Goal: Navigation & Orientation: Find specific page/section

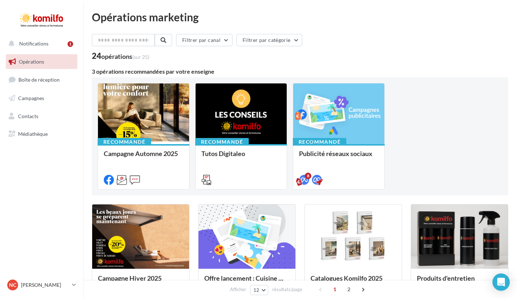
scroll to position [7, 0]
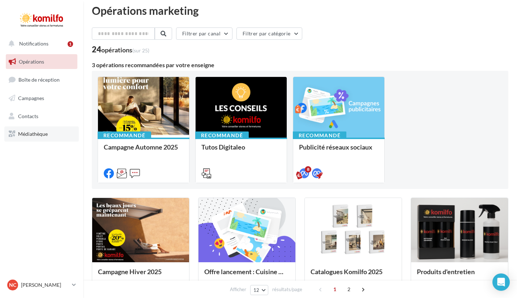
click at [33, 138] on link "Médiathèque" at bounding box center [41, 133] width 74 height 15
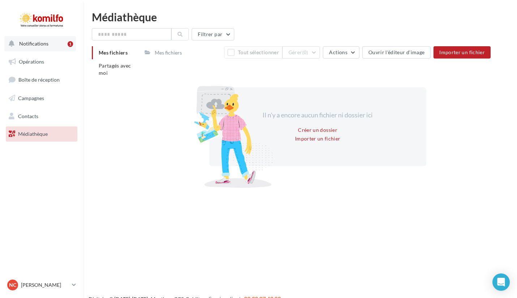
click at [21, 47] on button "Notifications 1" at bounding box center [40, 43] width 72 height 15
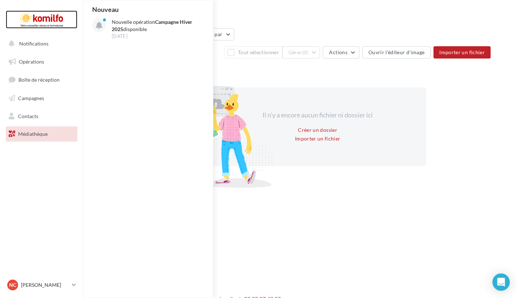
click at [46, 19] on div at bounding box center [42, 19] width 58 height 18
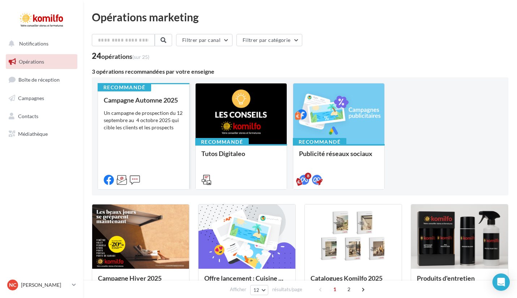
click at [162, 159] on div "Campagne Automne 2025 Un campagne de prospection du 12 septembre au 4 octobre 2…" at bounding box center [143, 139] width 79 height 86
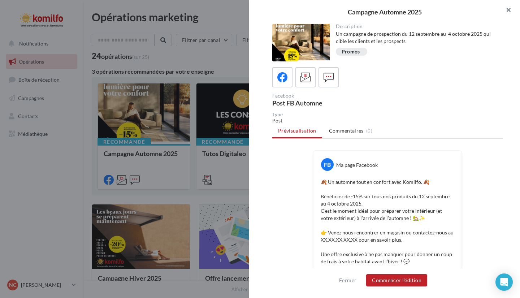
click at [507, 13] on button "button" at bounding box center [505, 11] width 29 height 22
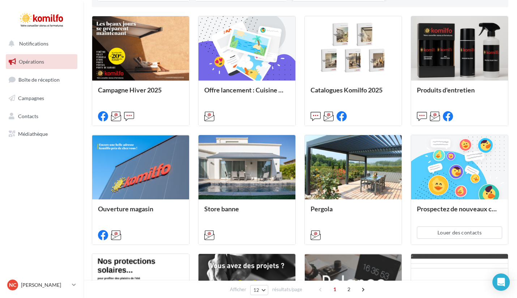
scroll to position [189, 0]
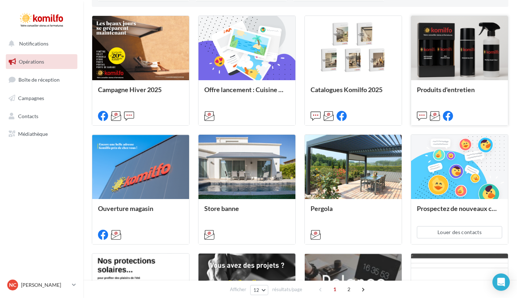
click at [459, 46] on div at bounding box center [459, 48] width 97 height 65
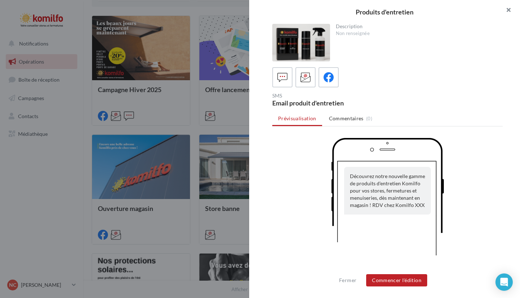
click at [509, 9] on button "button" at bounding box center [505, 11] width 29 height 22
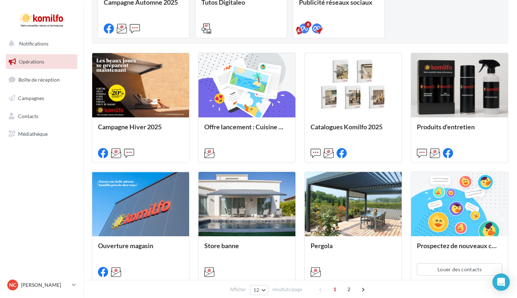
scroll to position [0, 0]
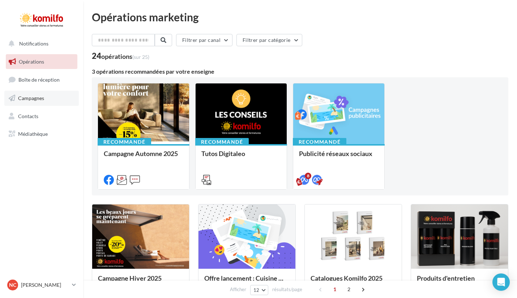
click at [40, 95] on span "Campagnes" at bounding box center [31, 98] width 26 height 6
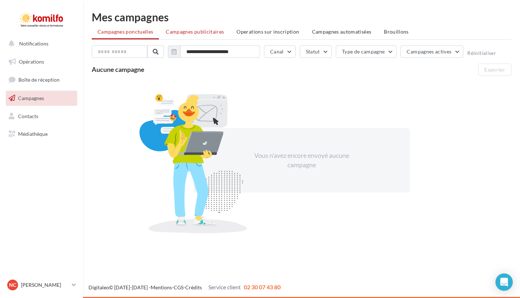
click at [212, 30] on span "Campagnes publicitaires" at bounding box center [195, 32] width 58 height 6
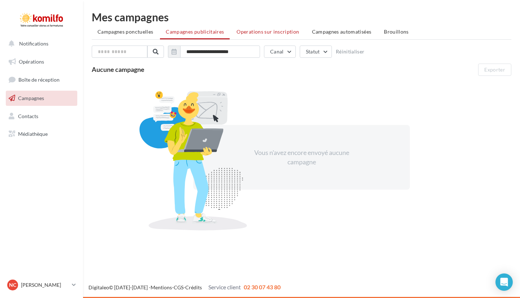
click at [268, 35] on li "Operations sur inscription" at bounding box center [268, 31] width 74 height 13
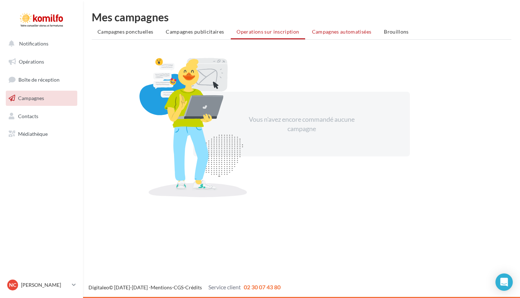
click at [350, 34] on span "Campagnes automatisées" at bounding box center [342, 32] width 60 height 6
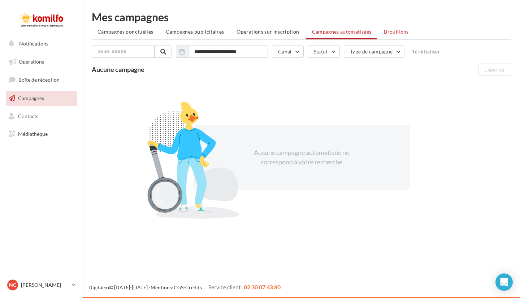
click at [388, 28] on li "Brouillons" at bounding box center [396, 31] width 36 height 13
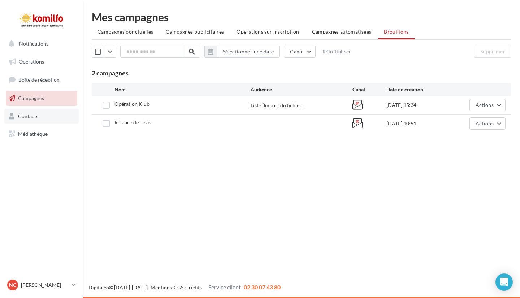
click at [33, 109] on link "Contacts" at bounding box center [41, 116] width 74 height 15
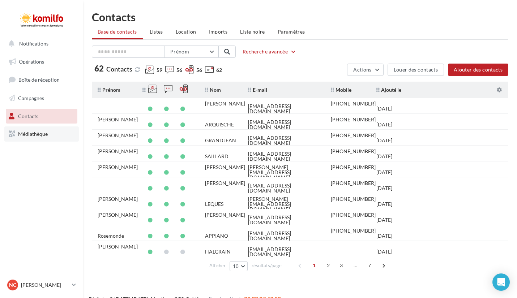
click at [36, 132] on span "Médiathèque" at bounding box center [33, 134] width 30 height 6
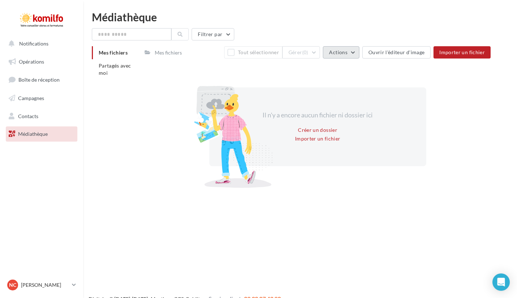
click at [358, 52] on button "Actions" at bounding box center [341, 52] width 36 height 12
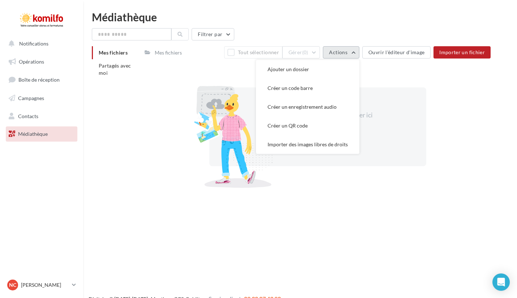
click at [358, 52] on button "Actions" at bounding box center [341, 52] width 36 height 12
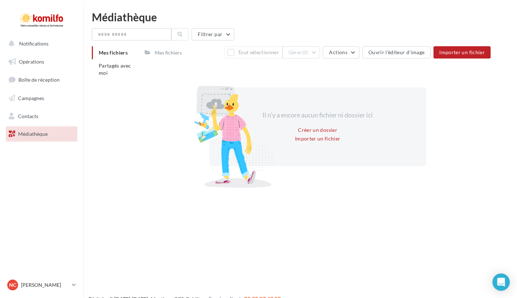
click at [326, 184] on div "Il n'y a encore aucun fichier ni dossier ici Créer un dossier Importer un fichi…" at bounding box center [318, 126] width 346 height 125
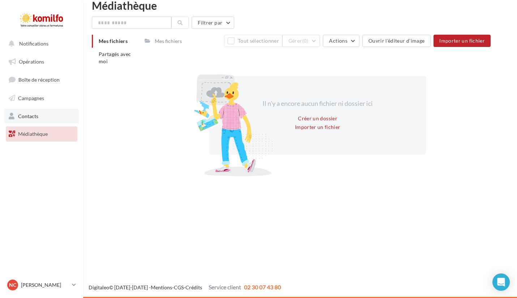
click at [42, 119] on link "Contacts" at bounding box center [41, 116] width 74 height 15
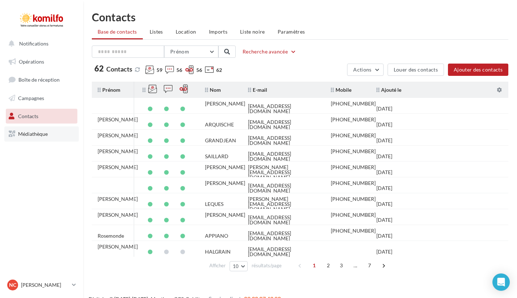
click at [40, 133] on span "Médiathèque" at bounding box center [33, 134] width 30 height 6
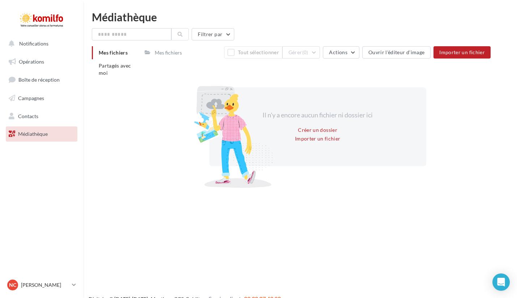
click at [163, 52] on div "Mes fichiers" at bounding box center [168, 52] width 27 height 7
click at [47, 46] on button "Notifications" at bounding box center [40, 43] width 72 height 15
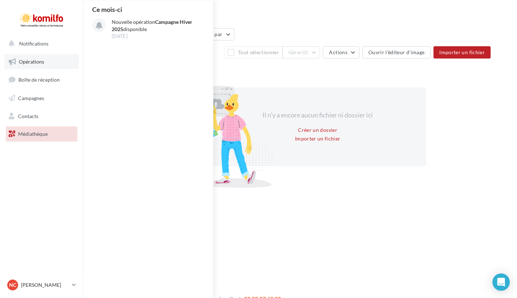
click at [43, 59] on span "Opérations" at bounding box center [31, 62] width 25 height 6
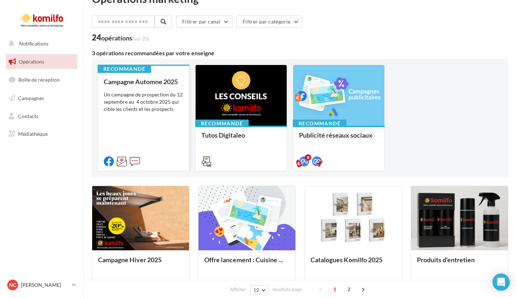
scroll to position [20, 0]
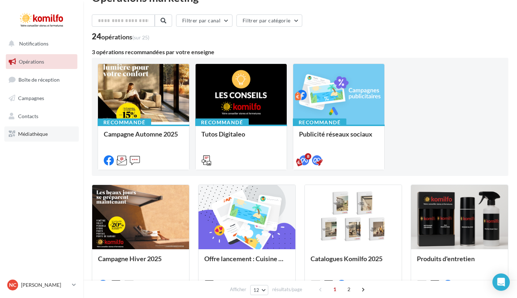
click at [24, 133] on span "Médiathèque" at bounding box center [33, 134] width 30 height 6
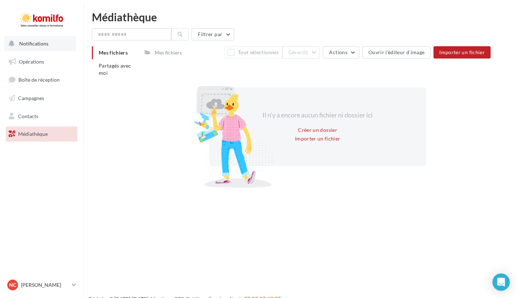
click at [41, 41] on span "Notifications" at bounding box center [33, 43] width 29 height 6
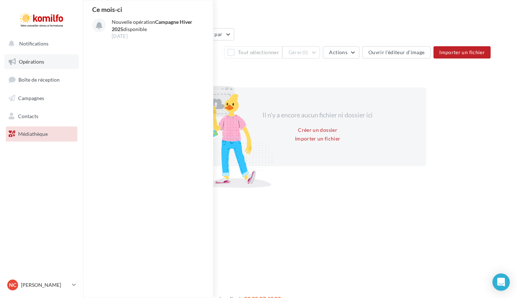
click at [48, 66] on link "Opérations" at bounding box center [41, 61] width 74 height 15
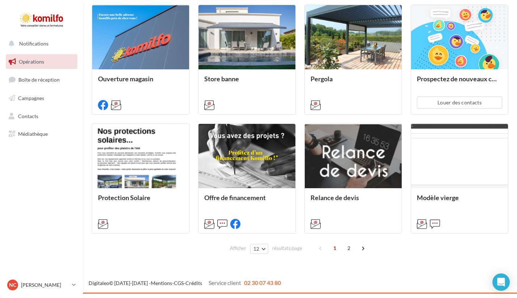
scroll to position [314, 0]
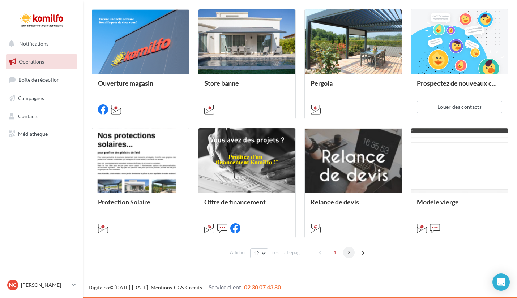
click at [347, 247] on span "2" at bounding box center [349, 253] width 12 height 12
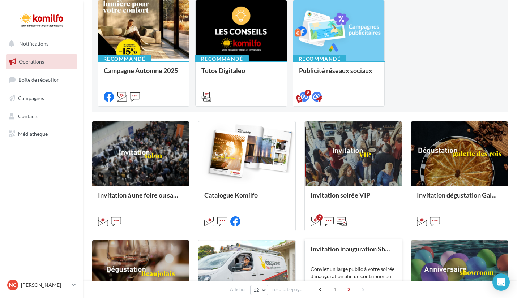
scroll to position [0, 0]
